Goal: Task Accomplishment & Management: Use online tool/utility

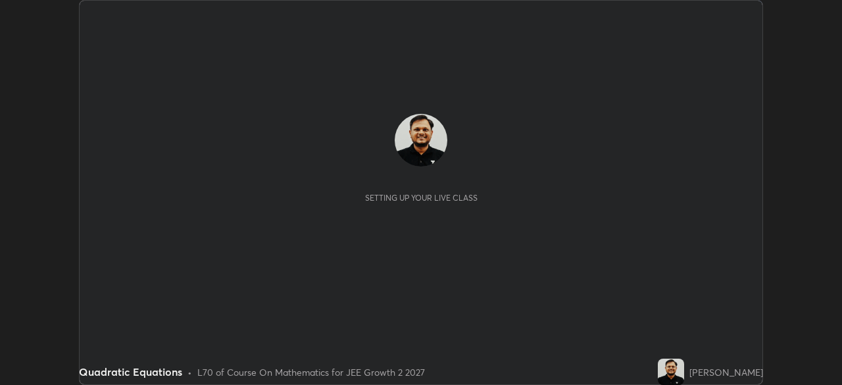
scroll to position [385, 841]
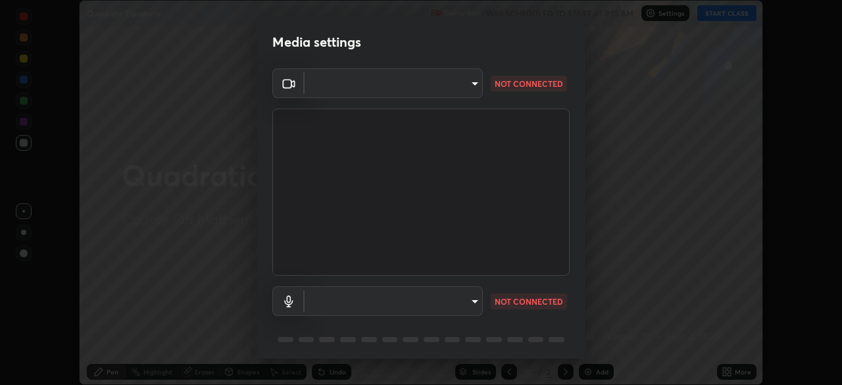
type input "39f420a8f8d33af7ad545f4bd8c914354ee6fe31ce268cb5502dc7cf40be593a"
click at [462, 303] on body "Erase all Quadratic Equations Recording WAS SCHEDULED TO START AT 9:15 AM Setti…" at bounding box center [421, 192] width 842 height 385
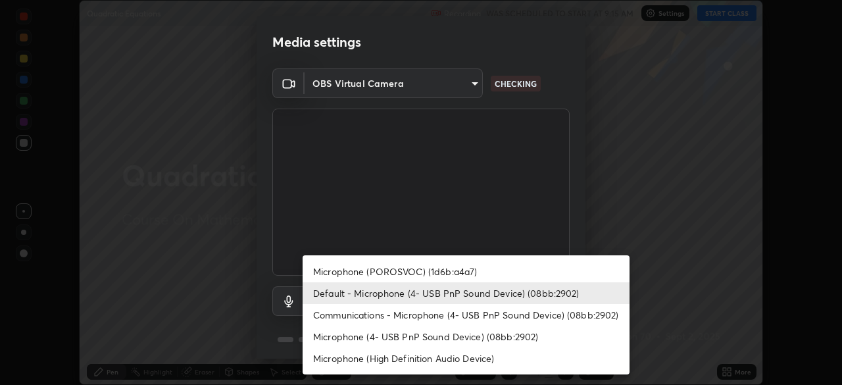
click at [507, 269] on li "Microphone (POROSVOC) (1d6b:a4a7)" at bounding box center [466, 272] width 327 height 22
type input "de02a64b7144b699650e1cbd4b6979105f31cf78c45fdd5edc1524f5dbd87e30"
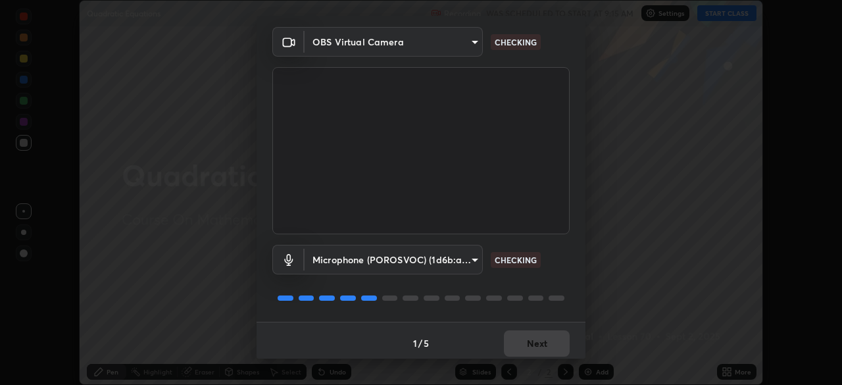
scroll to position [47, 0]
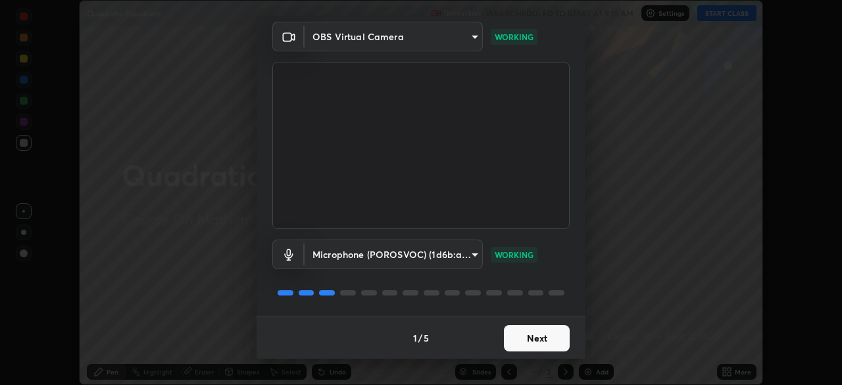
click at [533, 337] on button "Next" at bounding box center [537, 338] width 66 height 26
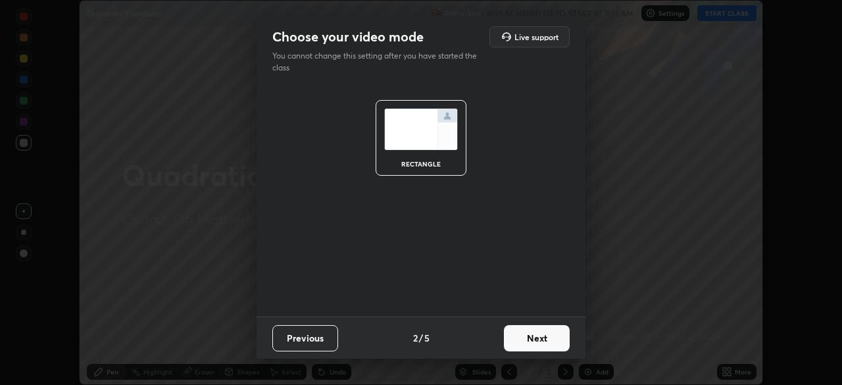
click at [535, 335] on button "Next" at bounding box center [537, 338] width 66 height 26
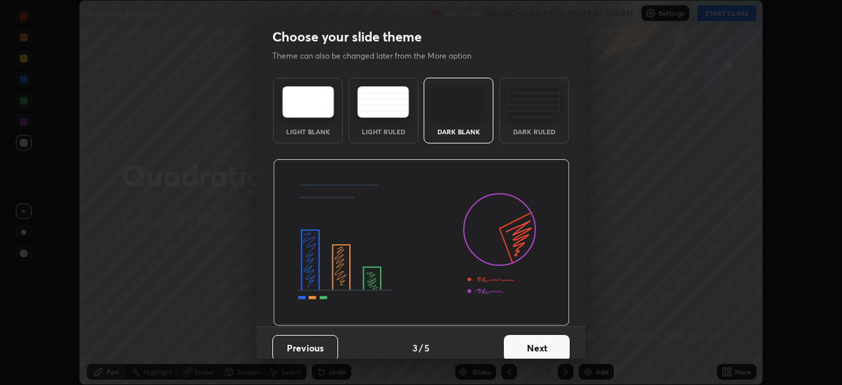
click at [543, 348] on button "Next" at bounding box center [537, 348] width 66 height 26
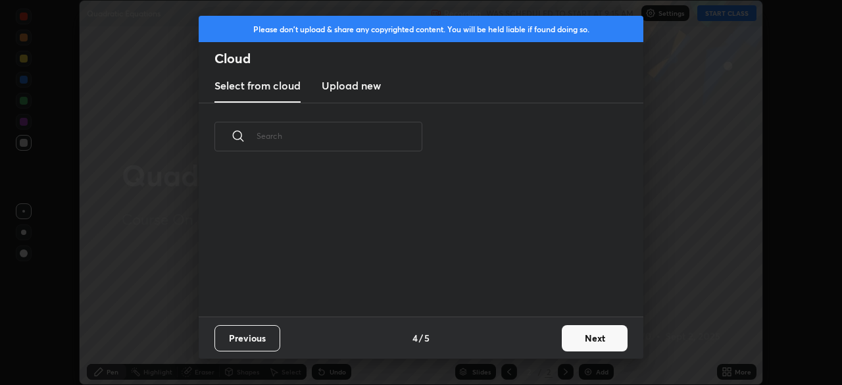
scroll to position [146, 422]
click at [572, 336] on button "Next" at bounding box center [595, 338] width 66 height 26
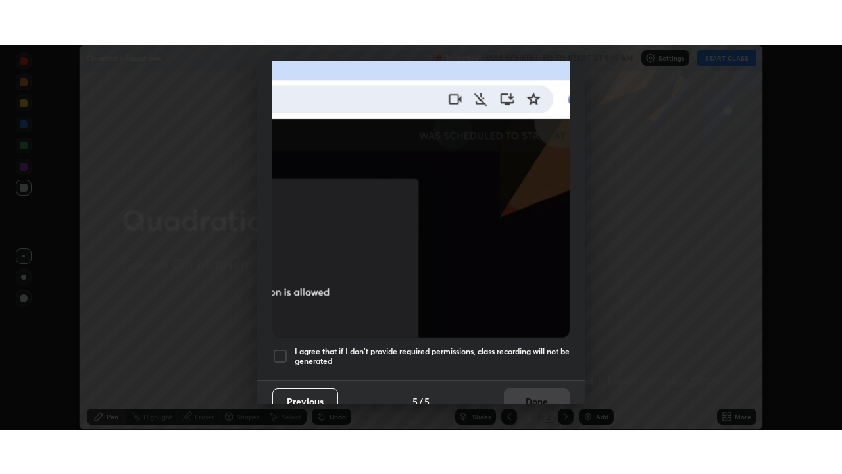
scroll to position [315, 0]
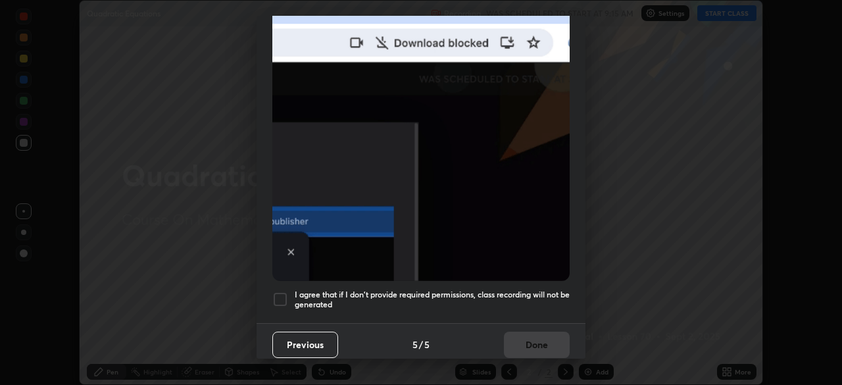
click at [283, 291] on div at bounding box center [280, 299] width 16 height 16
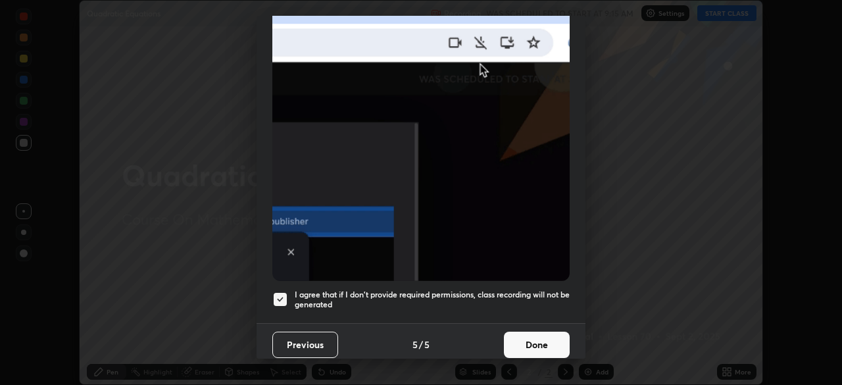
click at [541, 343] on button "Done" at bounding box center [537, 345] width 66 height 26
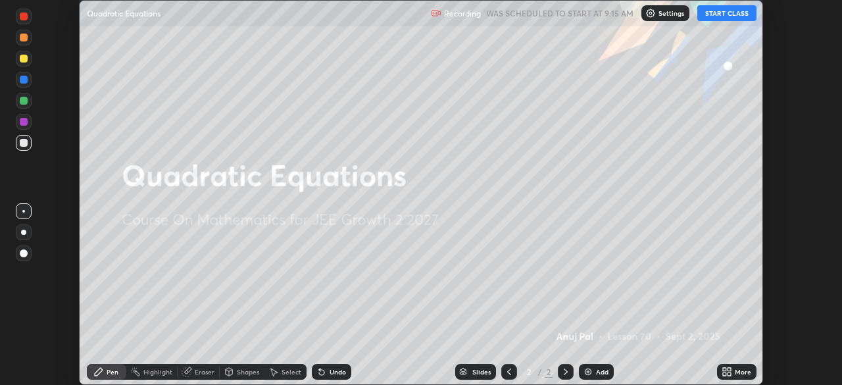
click at [718, 14] on button "START CLASS" at bounding box center [726, 13] width 59 height 16
click at [728, 372] on icon at bounding box center [727, 371] width 11 height 11
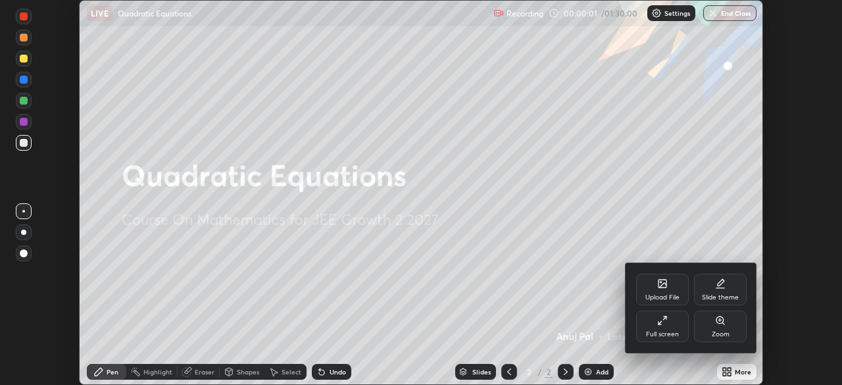
click at [674, 331] on div "Full screen" at bounding box center [662, 334] width 33 height 7
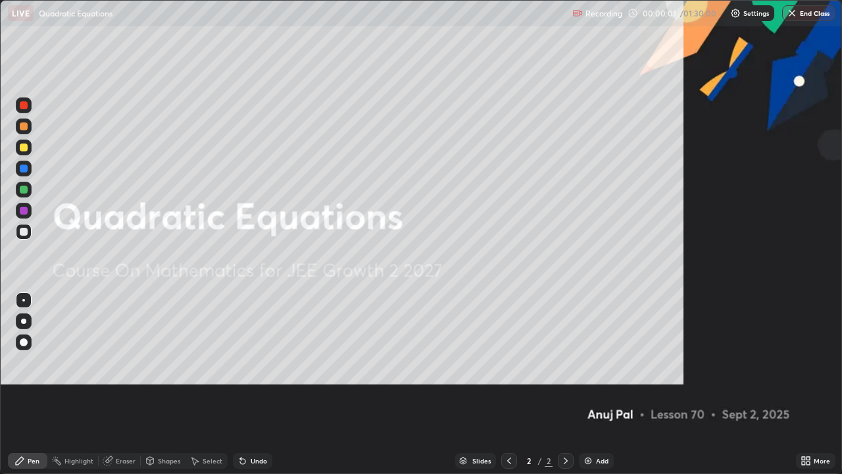
scroll to position [474, 842]
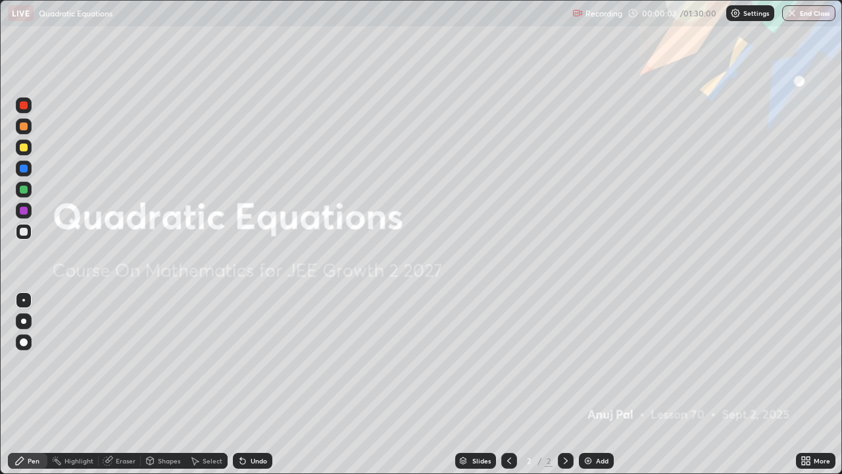
click at [592, 384] on div "Add" at bounding box center [596, 461] width 35 height 16
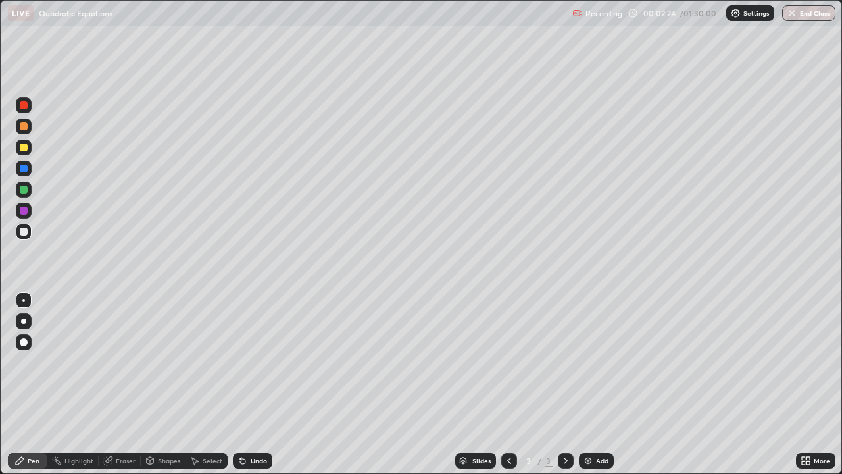
click at [29, 128] on div at bounding box center [24, 126] width 16 height 16
click at [30, 231] on div at bounding box center [24, 232] width 16 height 16
click at [26, 189] on div at bounding box center [24, 190] width 8 height 8
click at [26, 234] on div at bounding box center [24, 232] width 8 height 8
click at [26, 126] on div at bounding box center [24, 126] width 8 height 8
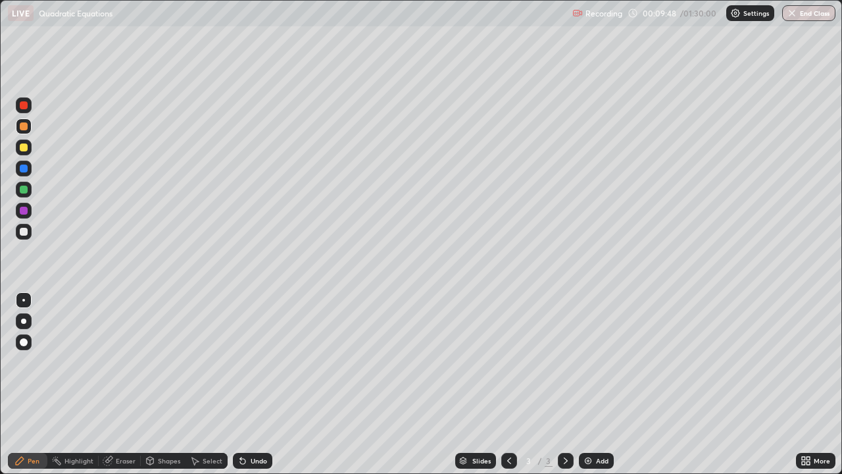
click at [589, 384] on img at bounding box center [588, 460] width 11 height 11
click at [251, 384] on div "Undo" at bounding box center [259, 460] width 16 height 7
click at [247, 384] on div "Undo" at bounding box center [252, 461] width 39 height 16
click at [27, 232] on div at bounding box center [24, 232] width 8 height 8
click at [24, 233] on div at bounding box center [24, 232] width 8 height 8
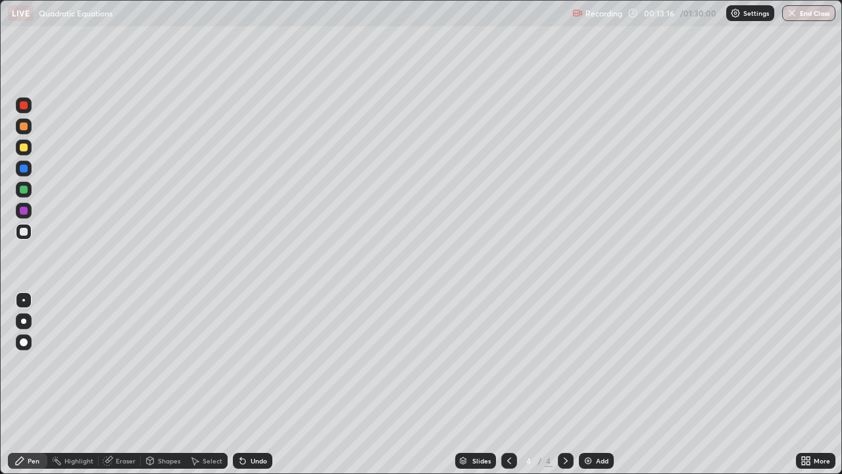
click at [27, 192] on div at bounding box center [24, 190] width 16 height 16
click at [27, 233] on div at bounding box center [24, 232] width 8 height 8
click at [261, 384] on div "Undo" at bounding box center [252, 461] width 39 height 16
click at [26, 128] on div at bounding box center [24, 126] width 8 height 8
click at [591, 384] on img at bounding box center [588, 460] width 11 height 11
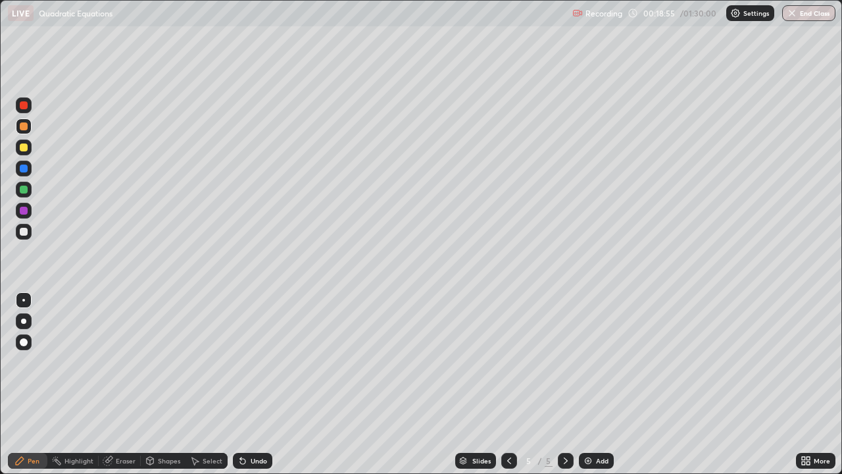
click at [24, 230] on div at bounding box center [24, 232] width 8 height 8
click at [251, 384] on div "Undo" at bounding box center [259, 460] width 16 height 7
click at [120, 384] on div "Eraser" at bounding box center [126, 460] width 20 height 7
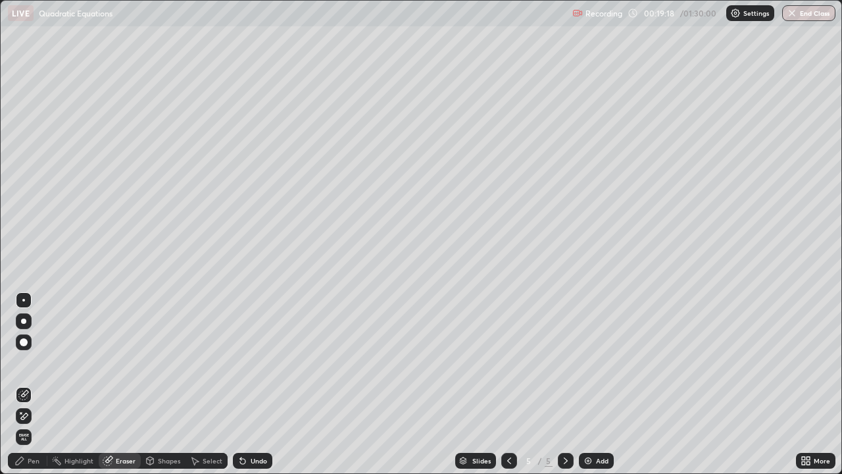
click at [30, 384] on div "Pen" at bounding box center [27, 461] width 39 height 16
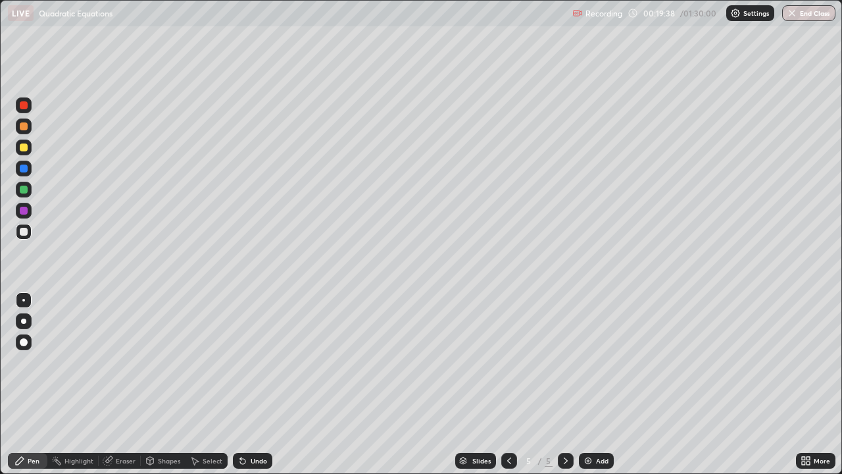
click at [124, 384] on div "Eraser" at bounding box center [120, 461] width 42 height 16
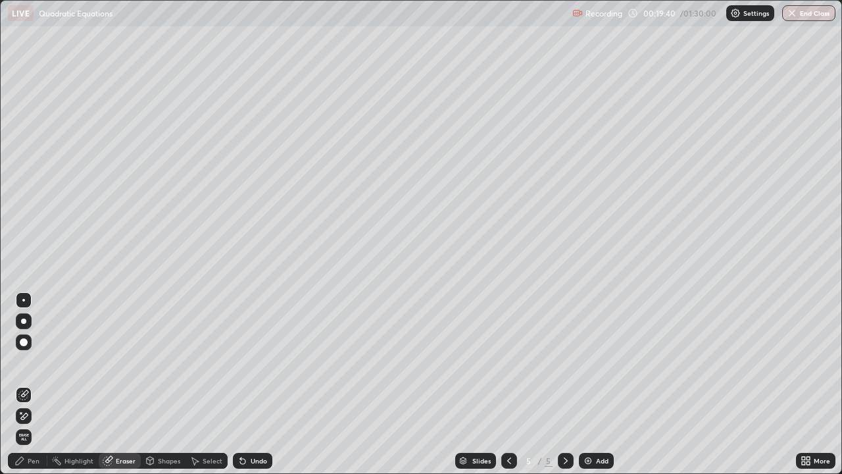
click at [35, 384] on div "Pen" at bounding box center [34, 460] width 12 height 7
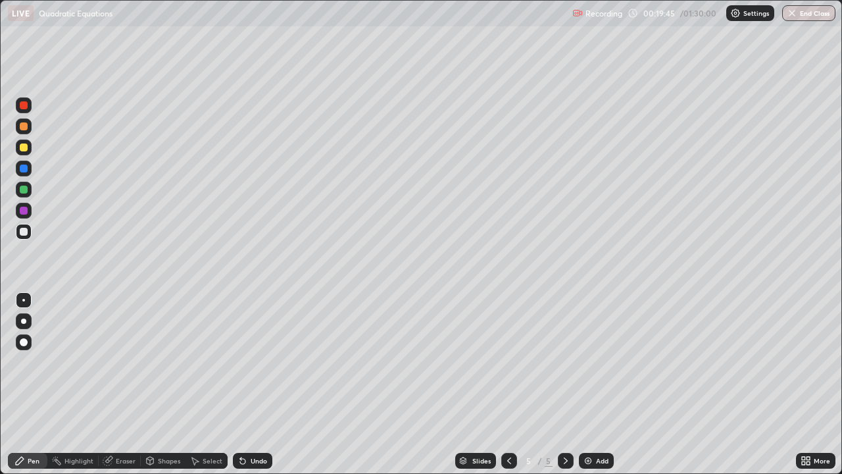
click at [24, 149] on div at bounding box center [24, 147] width 8 height 8
click at [25, 234] on div at bounding box center [24, 232] width 8 height 8
click at [261, 384] on div "Undo" at bounding box center [259, 460] width 16 height 7
click at [260, 384] on div "Undo" at bounding box center [259, 460] width 16 height 7
click at [25, 147] on div at bounding box center [24, 147] width 8 height 8
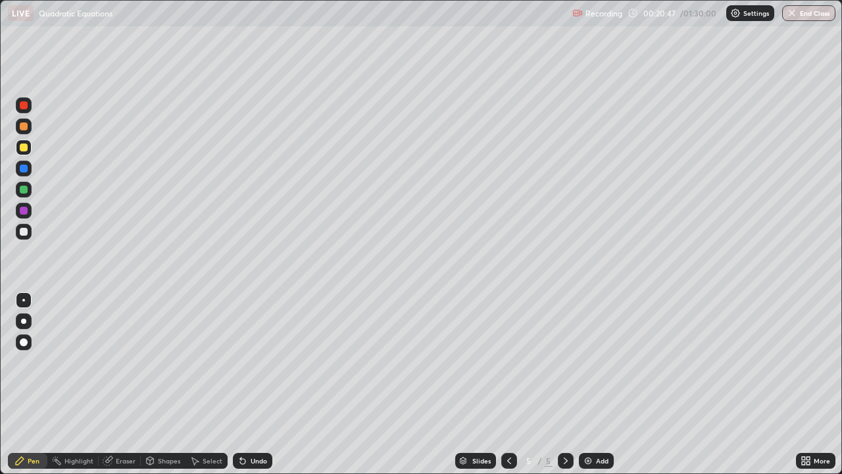
click at [24, 233] on div at bounding box center [24, 232] width 8 height 8
click at [25, 190] on div at bounding box center [24, 190] width 8 height 8
click at [24, 148] on div at bounding box center [24, 147] width 8 height 8
click at [27, 232] on div at bounding box center [24, 232] width 8 height 8
click at [248, 384] on div "Undo" at bounding box center [252, 461] width 39 height 16
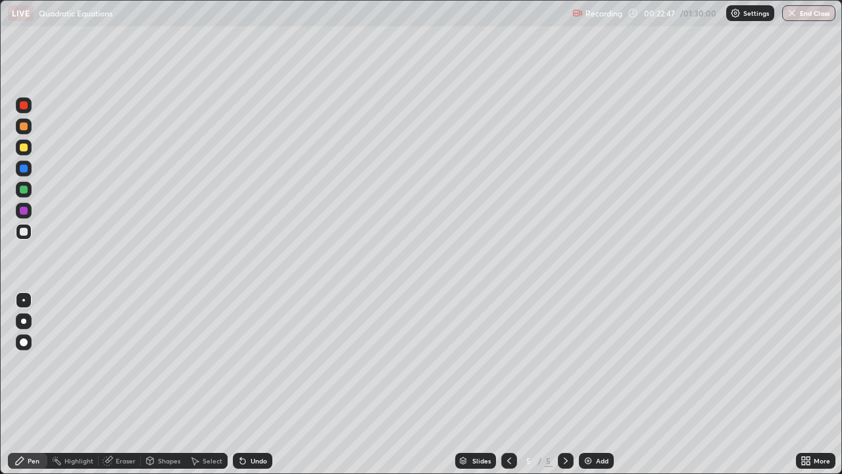
click at [26, 126] on div at bounding box center [24, 126] width 8 height 8
click at [597, 384] on div "Add" at bounding box center [602, 460] width 12 height 7
click at [24, 232] on div at bounding box center [24, 232] width 8 height 8
click at [23, 191] on div at bounding box center [24, 190] width 8 height 8
click at [25, 233] on div at bounding box center [24, 232] width 8 height 8
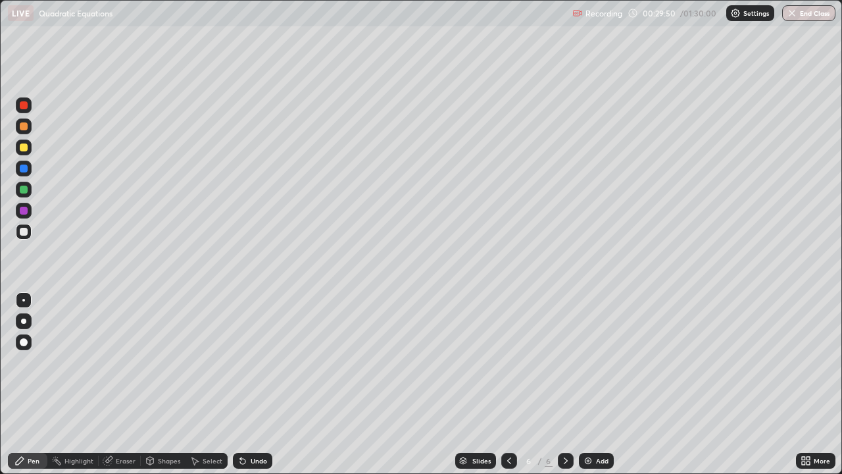
click at [253, 384] on div "Undo" at bounding box center [259, 460] width 16 height 7
click at [251, 384] on div "Undo" at bounding box center [259, 460] width 16 height 7
click at [252, 384] on div "Undo" at bounding box center [252, 461] width 39 height 16
click at [128, 384] on div "Eraser" at bounding box center [120, 461] width 42 height 16
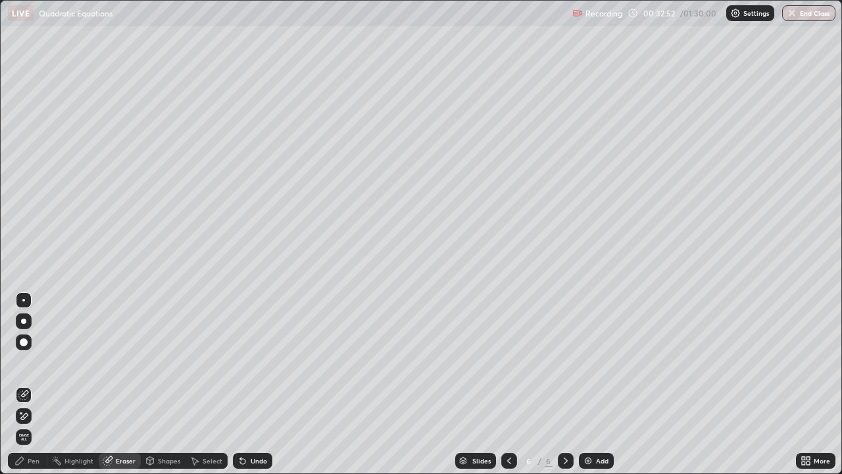
click at [31, 384] on div "Pen" at bounding box center [34, 460] width 12 height 7
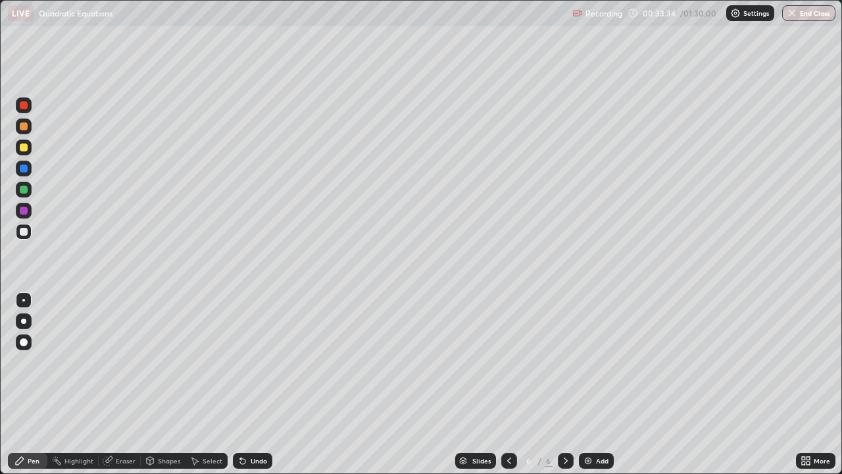
click at [253, 384] on div "Undo" at bounding box center [259, 460] width 16 height 7
click at [249, 384] on div "Undo" at bounding box center [252, 461] width 39 height 16
click at [31, 151] on div at bounding box center [24, 147] width 16 height 16
click at [24, 127] on div at bounding box center [24, 126] width 8 height 8
click at [589, 384] on img at bounding box center [588, 460] width 11 height 11
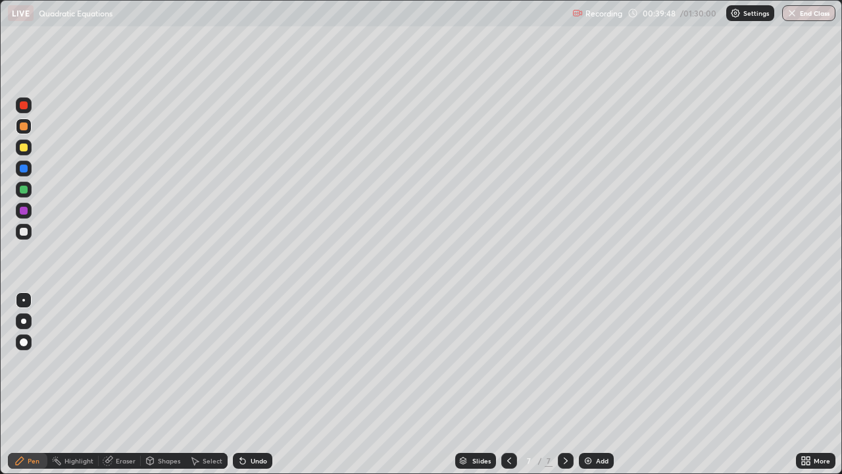
click at [25, 191] on div at bounding box center [24, 190] width 8 height 8
click at [252, 384] on div "Undo" at bounding box center [259, 460] width 16 height 7
click at [257, 384] on div "Undo" at bounding box center [259, 460] width 16 height 7
click at [260, 384] on div "Undo" at bounding box center [259, 460] width 16 height 7
click at [30, 233] on div at bounding box center [24, 232] width 16 height 16
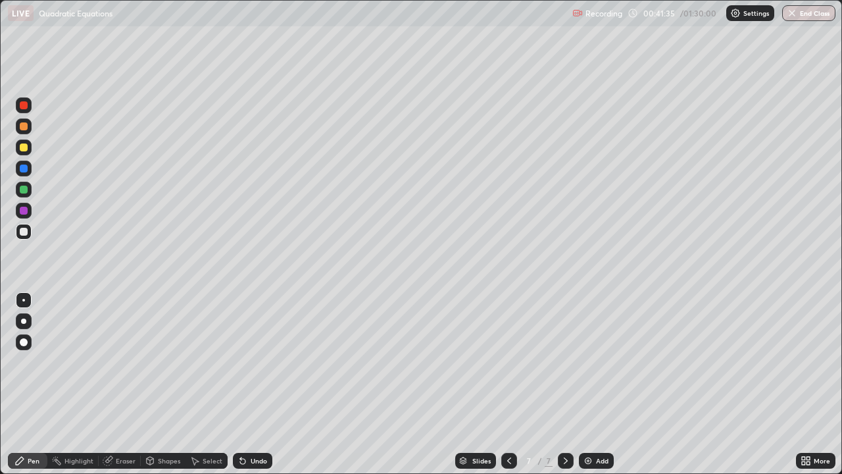
click at [257, 384] on div "Undo" at bounding box center [259, 460] width 16 height 7
click at [24, 189] on div at bounding box center [24, 190] width 8 height 8
click at [257, 384] on div "Undo" at bounding box center [252, 461] width 39 height 16
click at [261, 384] on div "Undo" at bounding box center [252, 461] width 39 height 16
click at [22, 148] on div at bounding box center [24, 147] width 8 height 8
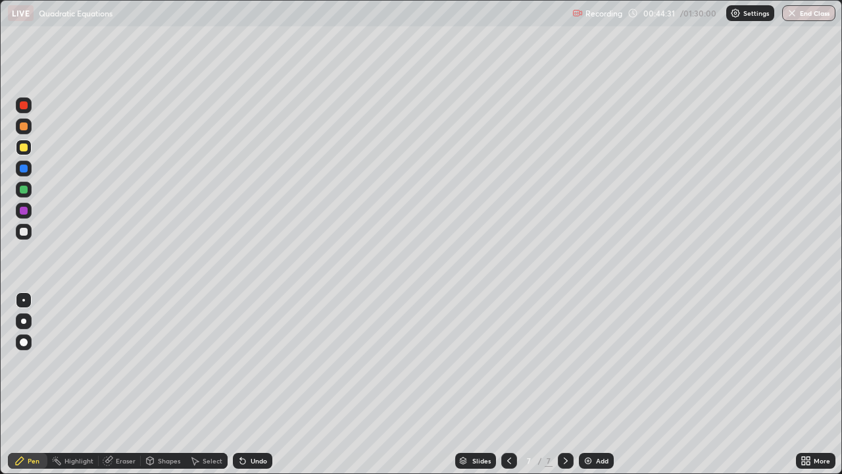
click at [24, 127] on div at bounding box center [24, 126] width 8 height 8
click at [588, 384] on img at bounding box center [588, 460] width 11 height 11
click at [253, 384] on div "Undo" at bounding box center [259, 460] width 16 height 7
click at [255, 384] on div "Undo" at bounding box center [259, 460] width 16 height 7
click at [29, 233] on div at bounding box center [24, 232] width 16 height 16
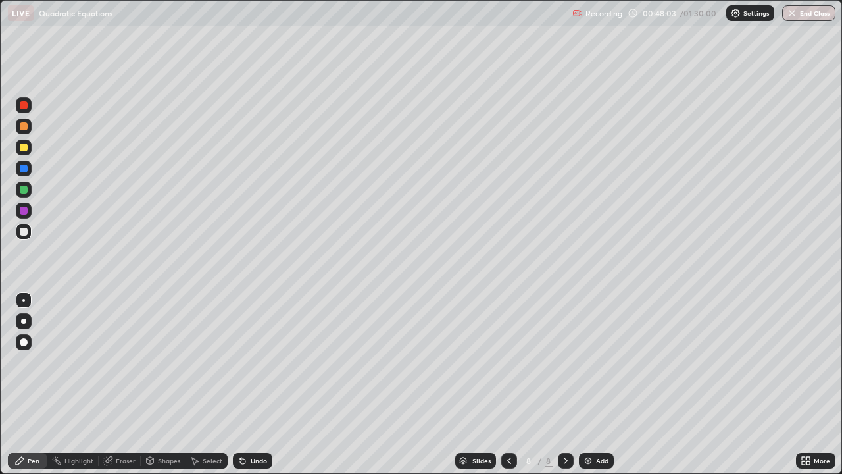
click at [259, 384] on div "Undo" at bounding box center [259, 460] width 16 height 7
click at [252, 384] on div "Undo" at bounding box center [259, 460] width 16 height 7
click at [26, 171] on div at bounding box center [24, 168] width 8 height 8
click at [30, 130] on div at bounding box center [24, 126] width 16 height 16
click at [589, 384] on img at bounding box center [588, 460] width 11 height 11
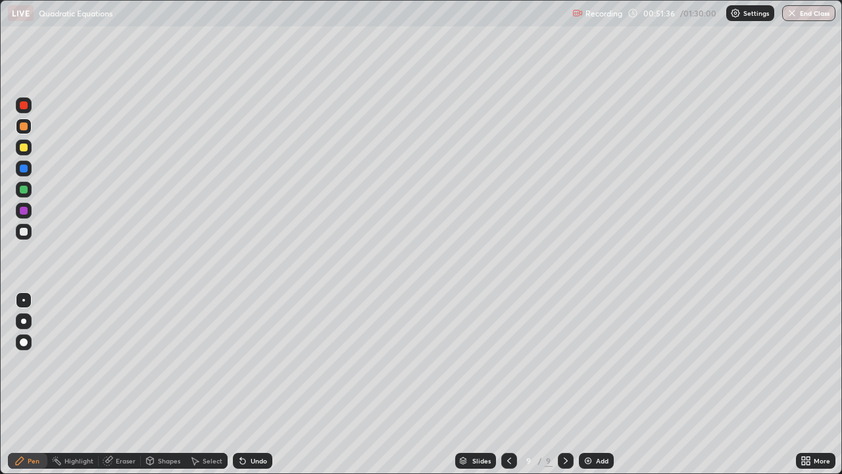
click at [24, 235] on div at bounding box center [24, 232] width 8 height 8
click at [24, 126] on div at bounding box center [24, 126] width 8 height 8
click at [253, 384] on div "Undo" at bounding box center [259, 460] width 16 height 7
click at [24, 232] on div at bounding box center [24, 232] width 8 height 8
click at [21, 190] on div at bounding box center [24, 190] width 8 height 8
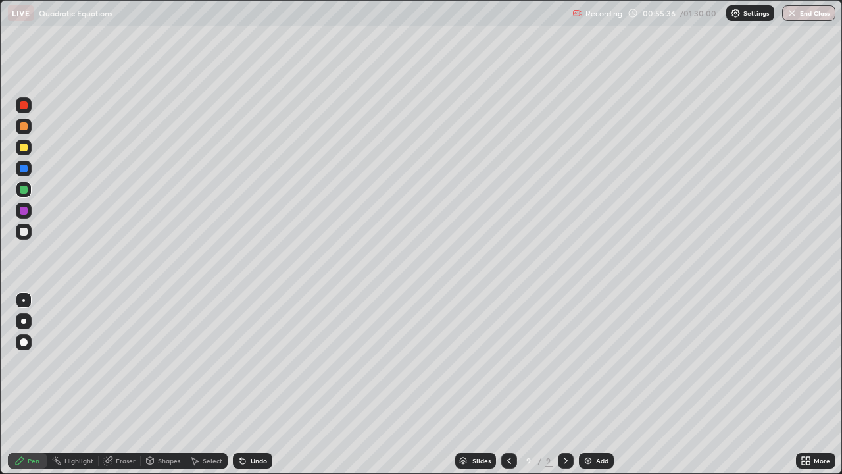
click at [26, 231] on div at bounding box center [24, 232] width 8 height 8
click at [24, 189] on div at bounding box center [24, 190] width 8 height 8
click at [22, 147] on div at bounding box center [24, 147] width 8 height 8
click at [254, 384] on div "Undo" at bounding box center [259, 460] width 16 height 7
click at [255, 384] on div "Undo" at bounding box center [259, 460] width 16 height 7
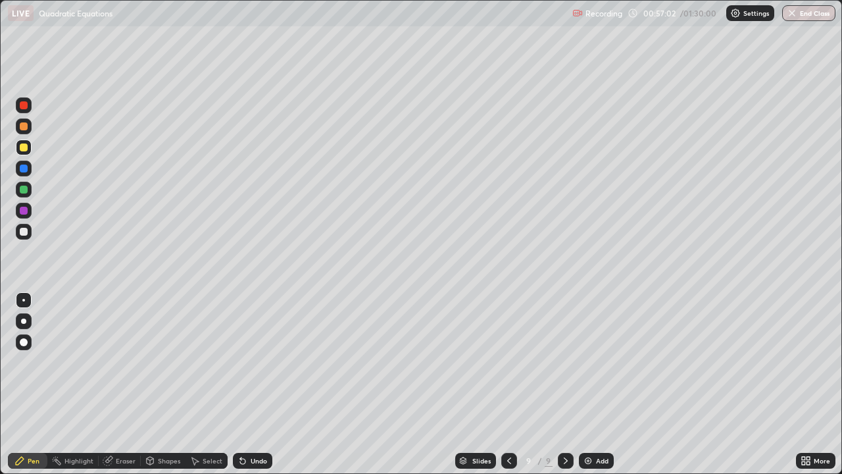
click at [26, 230] on div at bounding box center [24, 232] width 8 height 8
click at [253, 384] on div "Undo" at bounding box center [259, 460] width 16 height 7
click at [126, 384] on div "Eraser" at bounding box center [126, 460] width 20 height 7
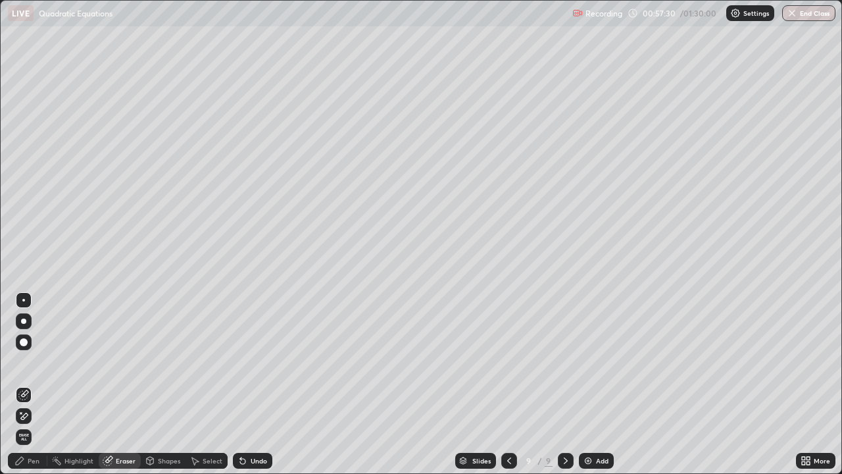
click at [36, 384] on div "Pen" at bounding box center [34, 460] width 12 height 7
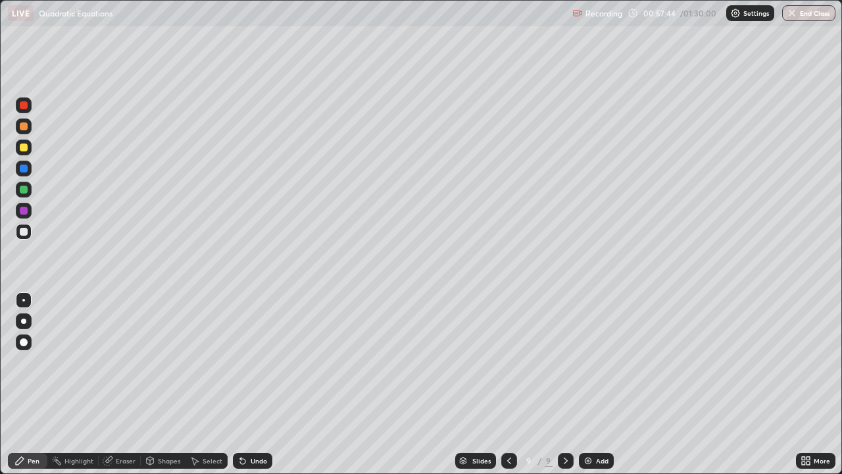
click at [33, 230] on div at bounding box center [23, 231] width 21 height 21
click at [29, 211] on div at bounding box center [24, 211] width 16 height 16
click at [24, 232] on div at bounding box center [24, 232] width 8 height 8
click at [125, 384] on div "Eraser" at bounding box center [126, 460] width 20 height 7
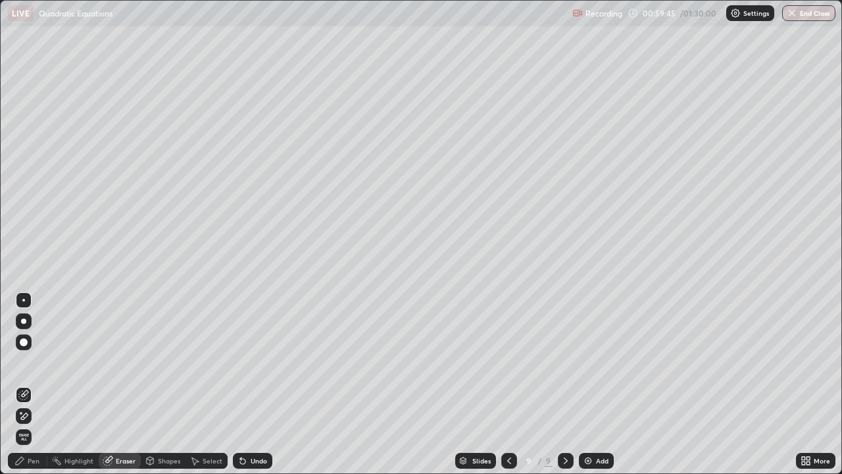
click at [45, 384] on div "Pen" at bounding box center [27, 461] width 39 height 16
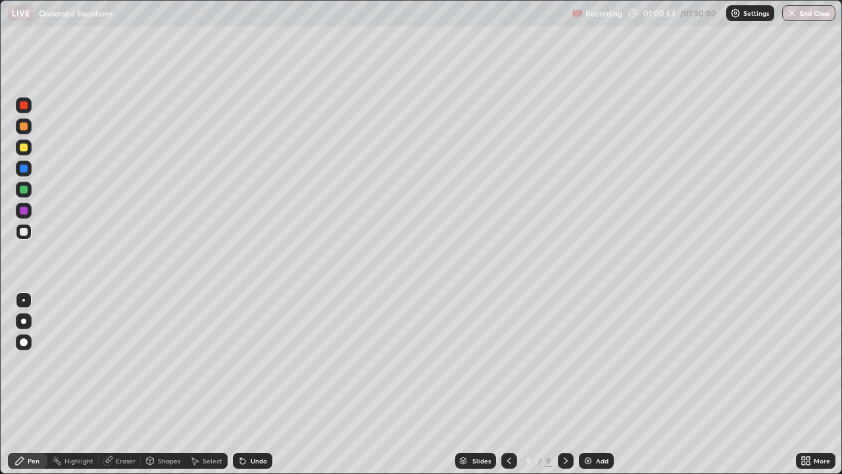
click at [128, 384] on div "Eraser" at bounding box center [126, 460] width 20 height 7
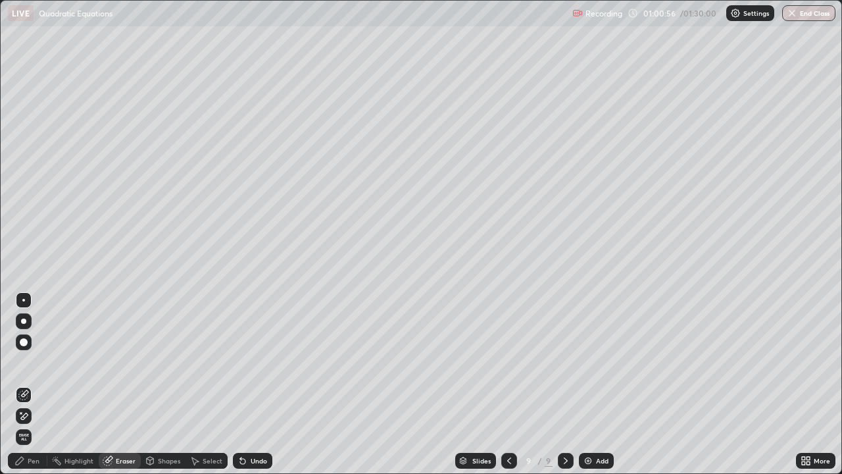
click at [39, 384] on div "Pen" at bounding box center [27, 461] width 39 height 16
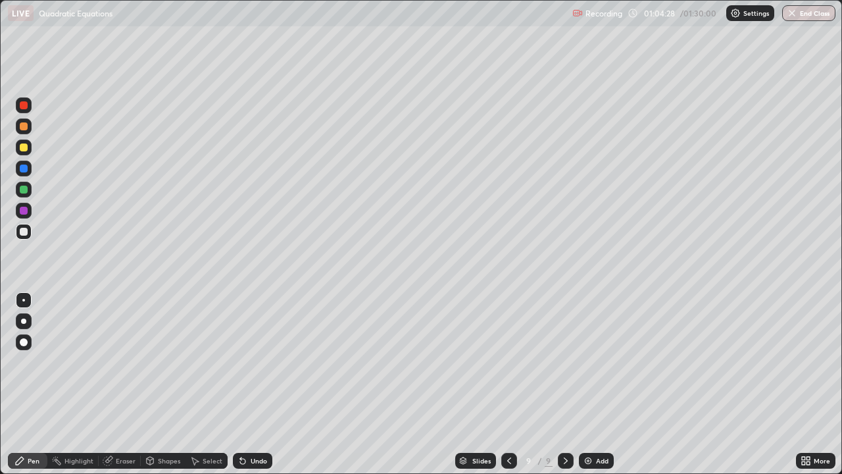
click at [596, 384] on div "Add" at bounding box center [602, 460] width 12 height 7
click at [22, 126] on div at bounding box center [24, 126] width 8 height 8
click at [24, 189] on div at bounding box center [24, 190] width 8 height 8
click at [262, 384] on div "Undo" at bounding box center [259, 460] width 16 height 7
click at [262, 384] on div "Undo" at bounding box center [250, 460] width 45 height 26
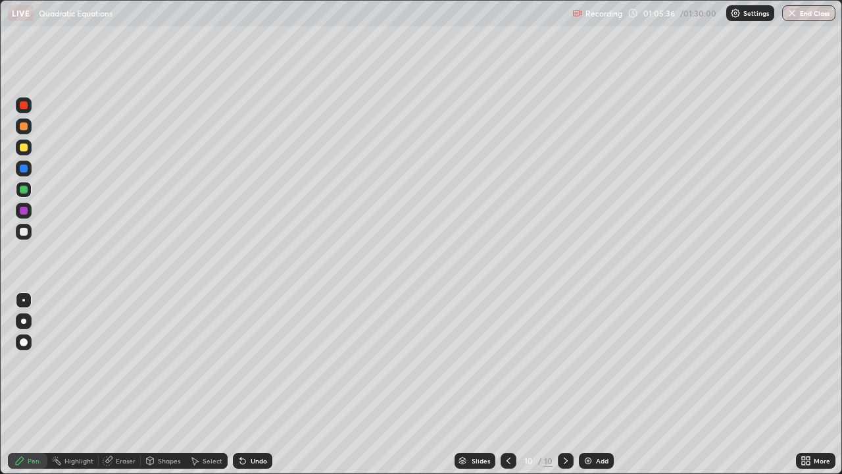
click at [252, 384] on div "Undo" at bounding box center [259, 460] width 16 height 7
click at [24, 232] on div at bounding box center [24, 232] width 8 height 8
click at [23, 121] on div at bounding box center [24, 126] width 16 height 16
click at [24, 232] on div at bounding box center [24, 232] width 8 height 8
click at [26, 126] on div at bounding box center [24, 126] width 8 height 8
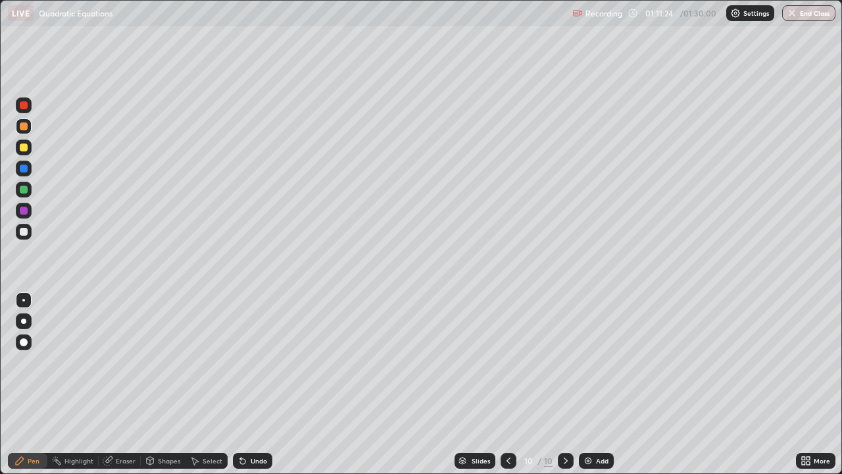
click at [591, 384] on img at bounding box center [588, 460] width 11 height 11
click at [254, 384] on div "Undo" at bounding box center [259, 460] width 16 height 7
click at [262, 384] on div "Undo" at bounding box center [259, 460] width 16 height 7
click at [259, 384] on div "Undo" at bounding box center [252, 461] width 39 height 16
click at [30, 231] on div at bounding box center [24, 232] width 16 height 16
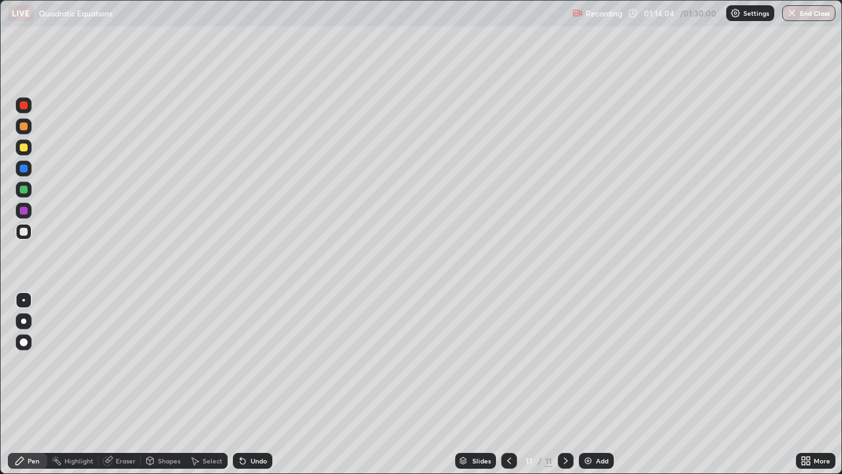
click at [251, 384] on div "Undo" at bounding box center [259, 460] width 16 height 7
click at [22, 189] on div at bounding box center [24, 190] width 8 height 8
click at [22, 169] on div at bounding box center [24, 168] width 8 height 8
click at [26, 193] on div at bounding box center [24, 190] width 16 height 16
click at [251, 384] on div "Undo" at bounding box center [259, 460] width 16 height 7
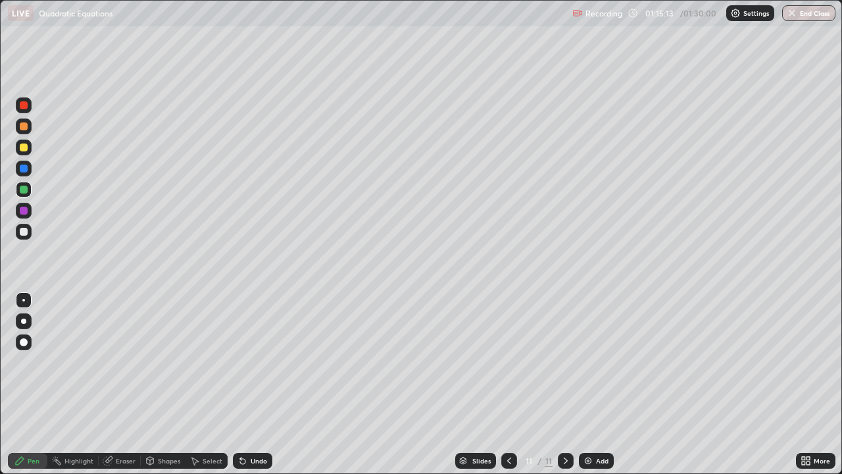
click at [255, 384] on div "Undo" at bounding box center [259, 460] width 16 height 7
click at [25, 126] on div at bounding box center [24, 126] width 8 height 8
click at [585, 384] on img at bounding box center [588, 460] width 11 height 11
click at [267, 384] on div "Undo" at bounding box center [252, 461] width 39 height 16
click at [266, 384] on div "Undo" at bounding box center [252, 461] width 39 height 16
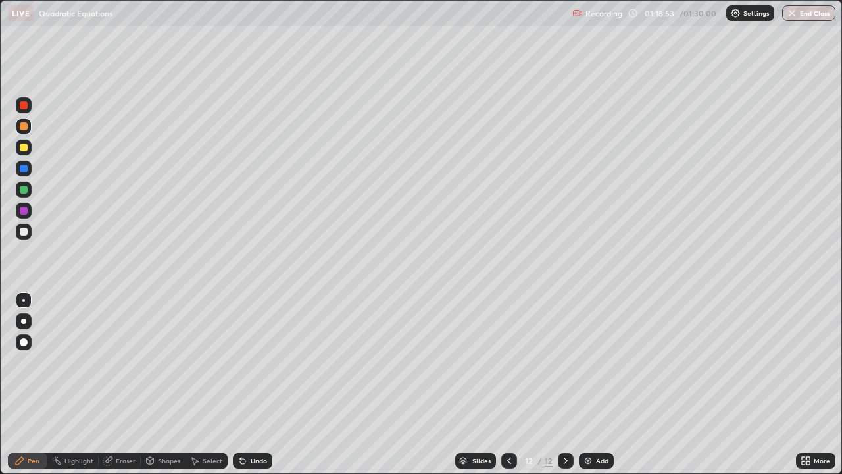
click at [29, 236] on div at bounding box center [24, 232] width 16 height 16
click at [26, 168] on div at bounding box center [24, 168] width 8 height 8
click at [26, 125] on div at bounding box center [24, 126] width 8 height 8
click at [598, 384] on div "Add" at bounding box center [596, 461] width 35 height 16
click at [31, 233] on div at bounding box center [24, 232] width 16 height 16
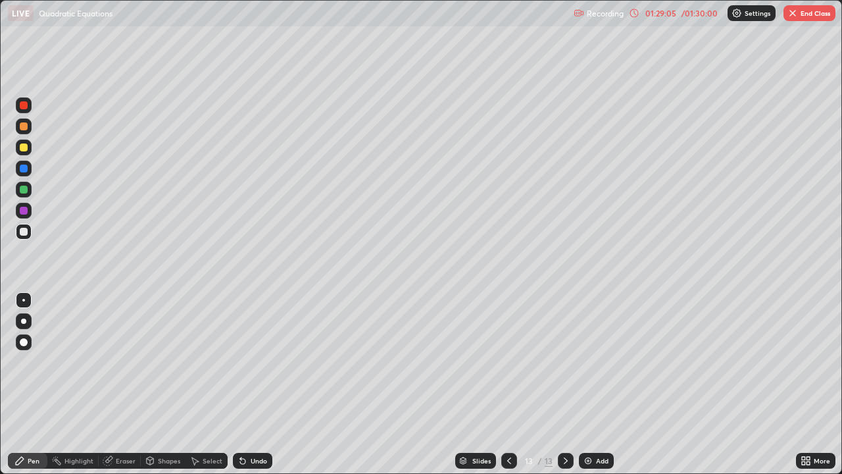
click at [256, 384] on div "Undo" at bounding box center [259, 460] width 16 height 7
click at [130, 384] on div "Eraser" at bounding box center [126, 460] width 20 height 7
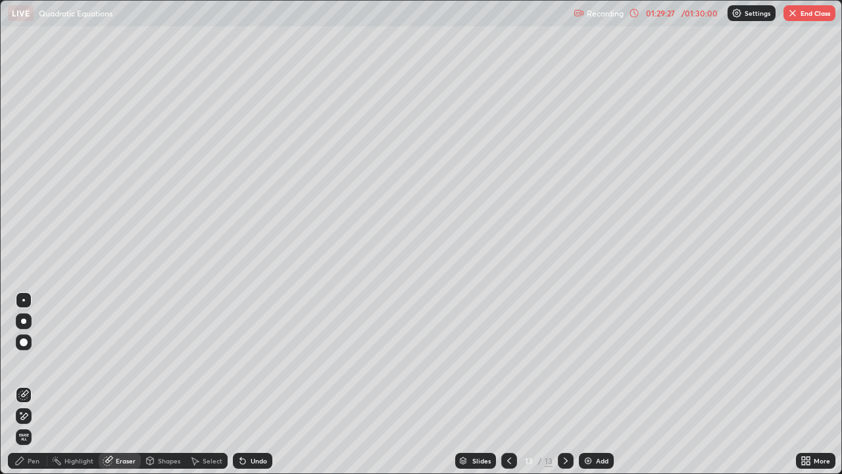
click at [34, 384] on div "Pen" at bounding box center [34, 460] width 12 height 7
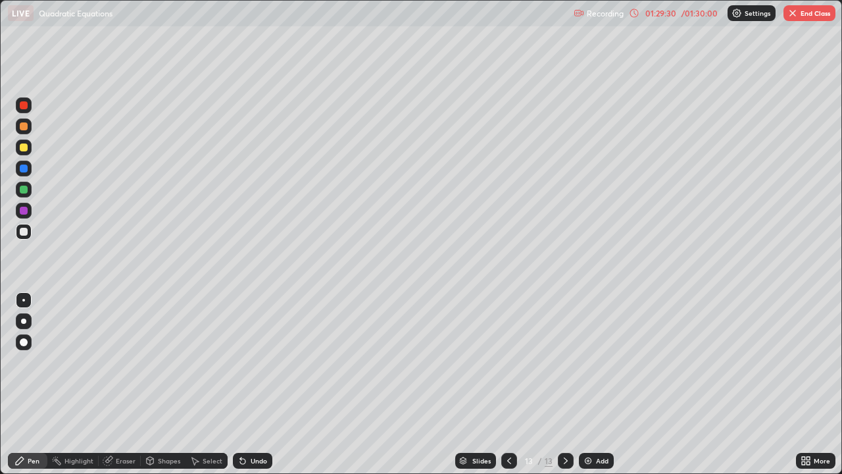
click at [131, 384] on div "Eraser" at bounding box center [120, 461] width 42 height 16
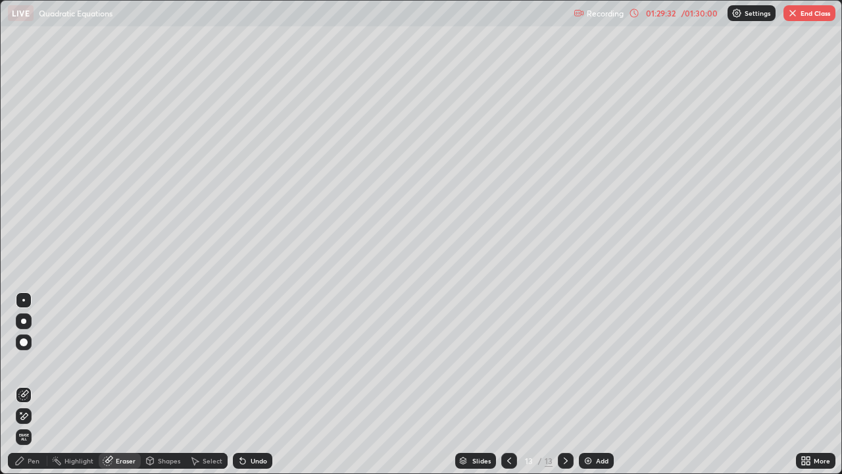
click at [32, 384] on div "Pen" at bounding box center [34, 460] width 12 height 7
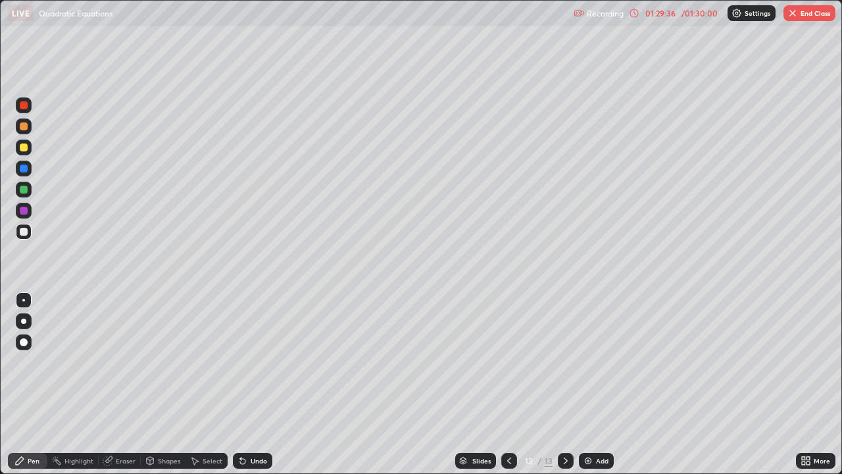
click at [24, 168] on div at bounding box center [24, 168] width 8 height 8
click at [25, 232] on div at bounding box center [24, 232] width 8 height 8
click at [255, 384] on div "Undo" at bounding box center [259, 460] width 16 height 7
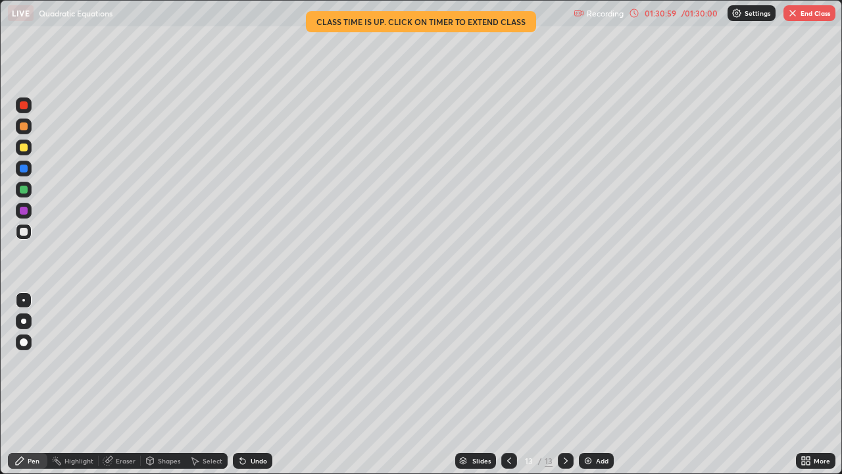
click at [263, 384] on div "Undo" at bounding box center [259, 460] width 16 height 7
click at [266, 384] on div "Undo" at bounding box center [252, 461] width 39 height 16
click at [799, 15] on button "End Class" at bounding box center [810, 13] width 52 height 16
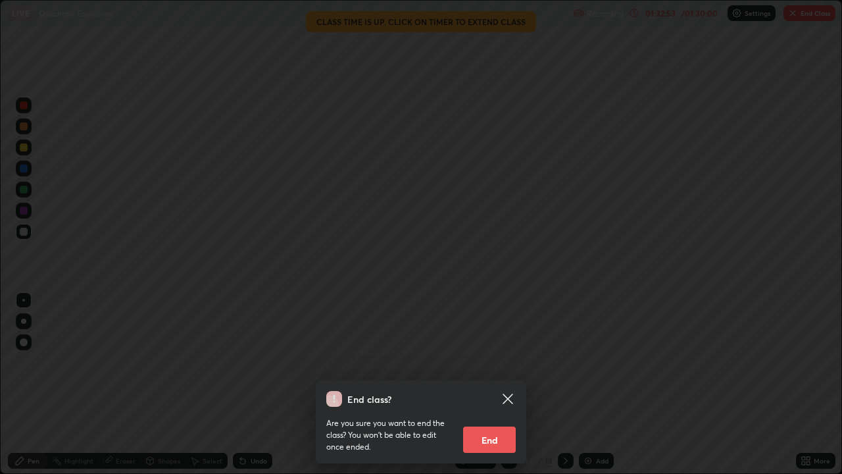
click at [484, 384] on button "End" at bounding box center [489, 439] width 53 height 26
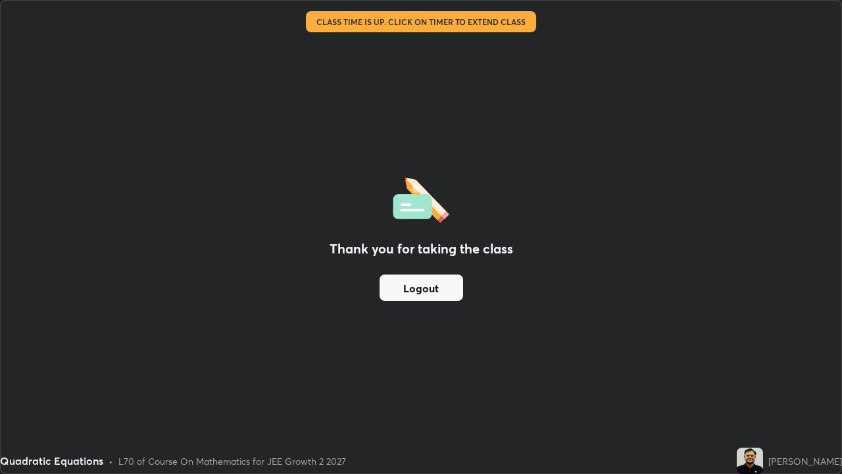
click at [411, 291] on button "Logout" at bounding box center [422, 287] width 84 height 26
